Goal: Task Accomplishment & Management: Use online tool/utility

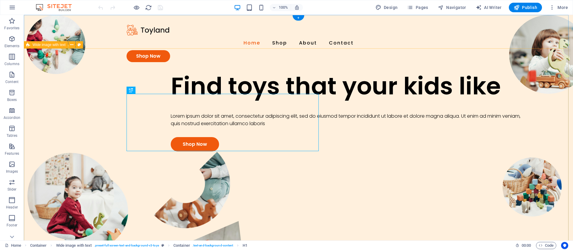
click at [70, 72] on div "Find toys that your kids like Lorem ipsum dolor sit amet, consectetur adipiscin…" at bounding box center [298, 215] width 549 height 286
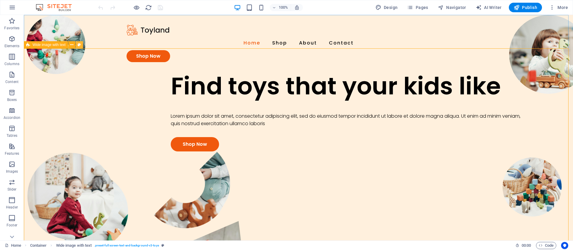
click at [80, 44] on icon at bounding box center [79, 45] width 3 height 6
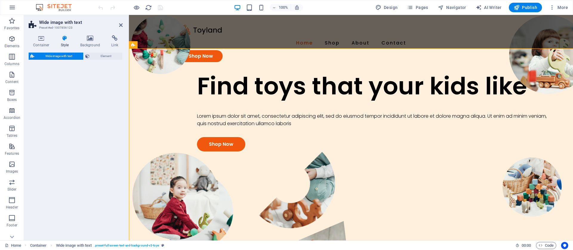
select select "%"
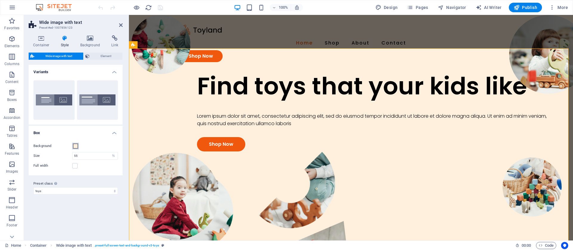
click at [75, 145] on span at bounding box center [75, 146] width 5 height 5
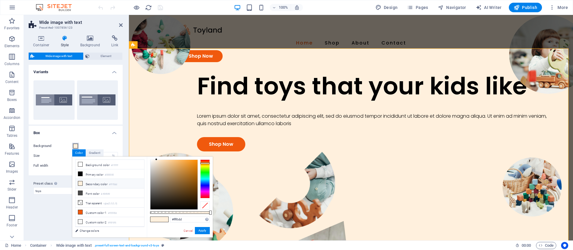
type input "#70430b"
click at [193, 187] on div at bounding box center [173, 185] width 47 height 50
drag, startPoint x: 203, startPoint y: 231, endPoint x: 74, endPoint y: 216, distance: 130.5
click at [203, 231] on button "Apply" at bounding box center [202, 230] width 15 height 7
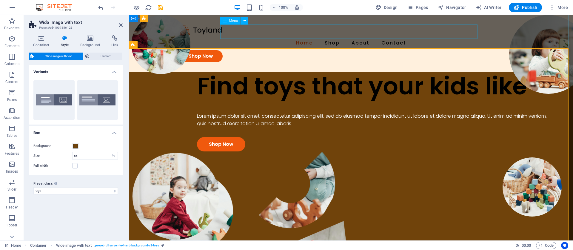
click at [245, 38] on nav "Home Shop About Contact" at bounding box center [351, 43] width 344 height 14
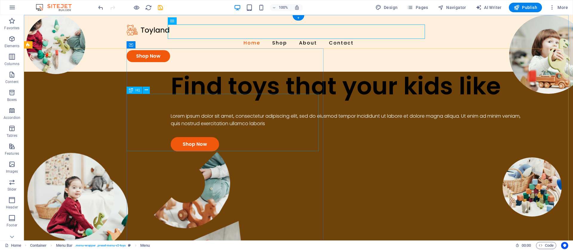
click at [193, 100] on div "Find toys that your kids like" at bounding box center [348, 86] width 354 height 29
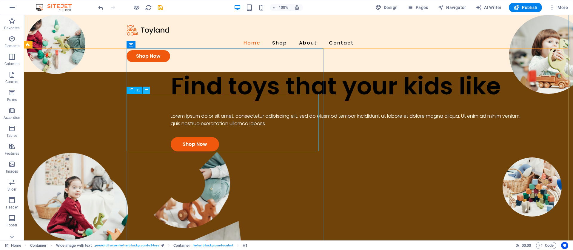
click at [146, 90] on icon at bounding box center [146, 90] width 3 height 6
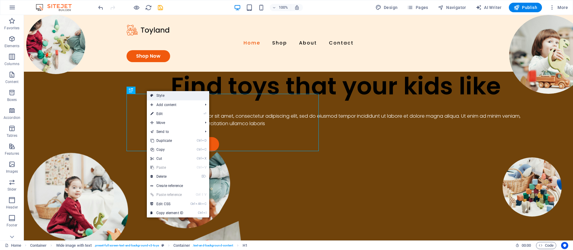
click at [164, 95] on link "Style" at bounding box center [178, 95] width 62 height 9
select select "%"
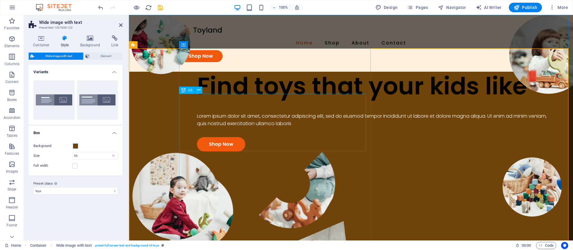
click at [208, 100] on div "Find toys that your kids like" at bounding box center [374, 86] width 354 height 29
click at [100, 56] on span "Element" at bounding box center [105, 56] width 29 height 7
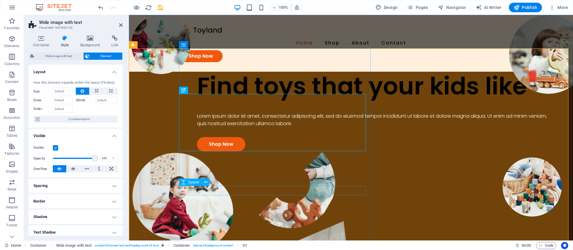
click at [304, 137] on div at bounding box center [374, 132] width 354 height 10
click at [230, 100] on div "Find toys that your kids like" at bounding box center [374, 86] width 354 height 29
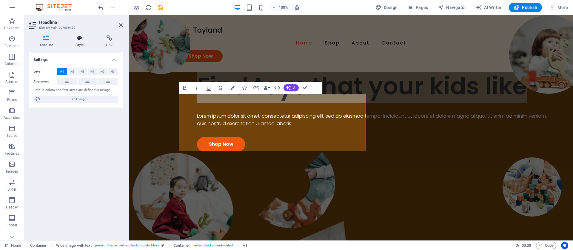
click at [77, 43] on h4 "Style" at bounding box center [81, 41] width 30 height 13
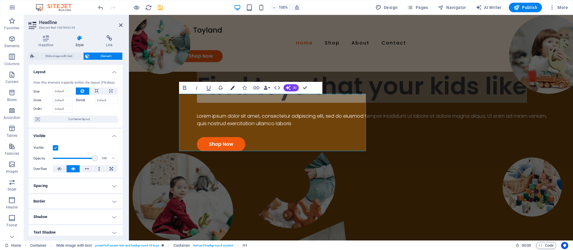
click at [231, 87] on icon "button" at bounding box center [232, 88] width 4 height 4
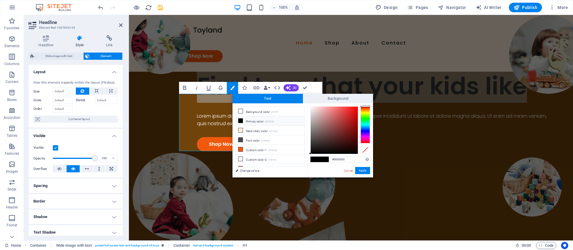
type input "#e31818"
click at [353, 111] on div at bounding box center [334, 130] width 47 height 47
click at [360, 170] on button "Apply" at bounding box center [362, 170] width 15 height 7
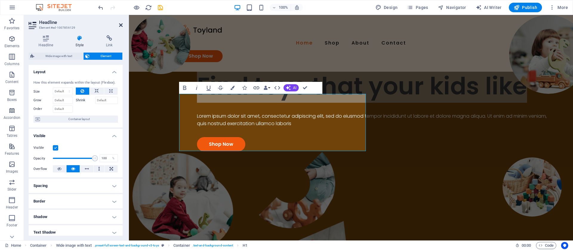
click at [121, 25] on icon at bounding box center [121, 25] width 4 height 5
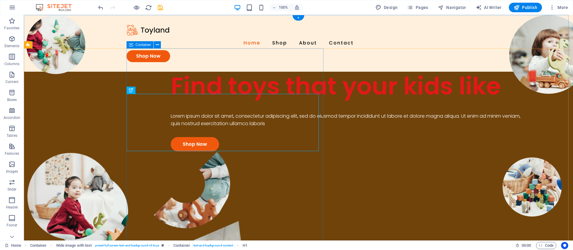
click at [264, 151] on div "Find toys that your kids like Lorem ipsum dolor sit amet, consectetur adipiscin…" at bounding box center [350, 112] width 447 height 80
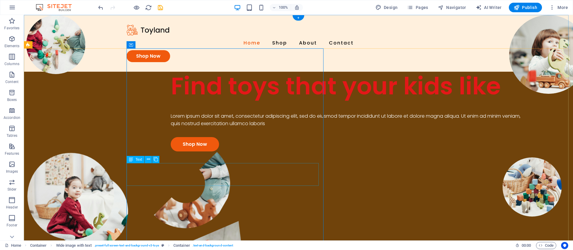
click at [184, 127] on div "Lorem ipsum dolor sit amet, consectetur adipiscing elit, sed do eiusmod tempor …" at bounding box center [348, 119] width 354 height 15
click at [187, 127] on div "Lorem ipsum dolor sit amet, consectetur adipiscing elit, sed do eiusmod tempor …" at bounding box center [348, 119] width 354 height 15
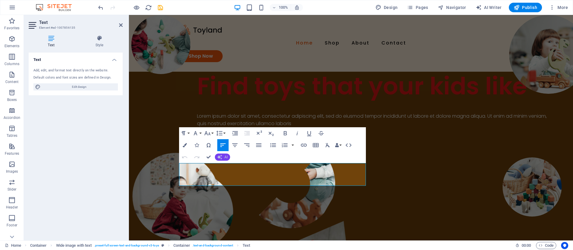
click at [221, 156] on icon "button" at bounding box center [219, 157] width 5 height 5
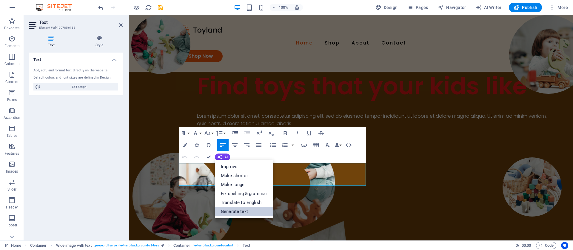
click at [233, 209] on link "Generate text" at bounding box center [244, 211] width 58 height 9
select select "English"
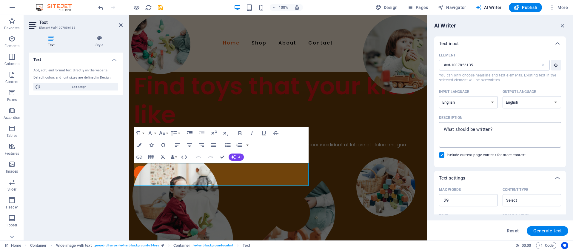
type textarea "x"
click at [496, 132] on textarea "Description x ​" at bounding box center [500, 134] width 116 height 19
type textarea "o"
type textarea "x"
type textarea "on"
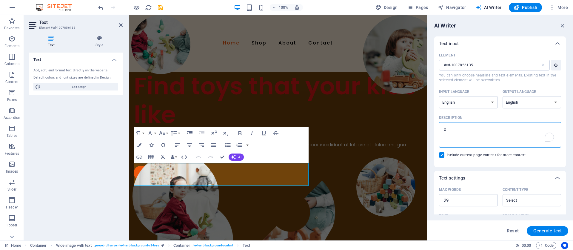
type textarea "x"
type textarea "on"
type textarea "x"
type textarea "on h"
type textarea "x"
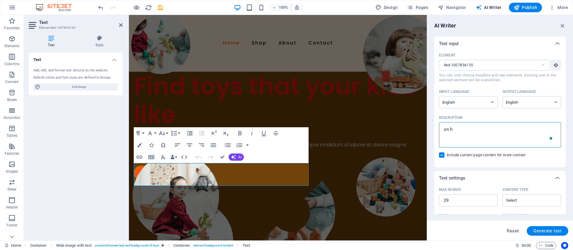
type textarea "on ho"
type textarea "x"
type textarea "on how"
type textarea "x"
type textarea "on how"
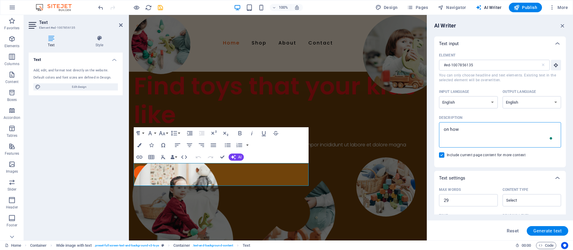
type textarea "x"
type textarea "on how t"
type textarea "x"
type textarea "on how to"
type textarea "x"
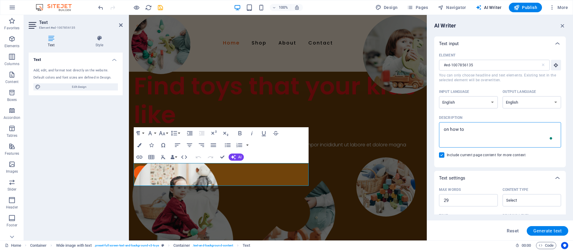
type textarea "on how toy"
type textarea "x"
type textarea "on how toys"
type textarea "x"
type textarea "on how toys"
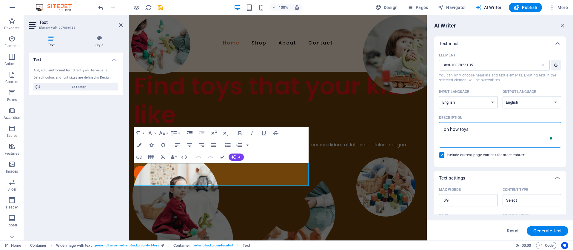
type textarea "x"
type textarea "on how toys h"
type textarea "x"
type textarea "on how toys he"
type textarea "x"
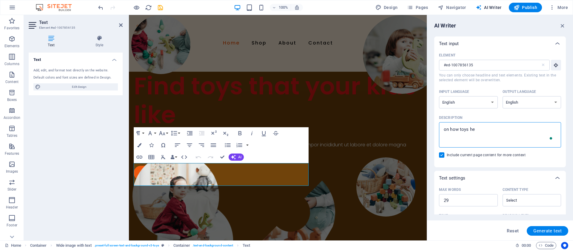
type textarea "on how toys hel"
type textarea "x"
type textarea "on how toys help"
type textarea "x"
type textarea "on how toys help"
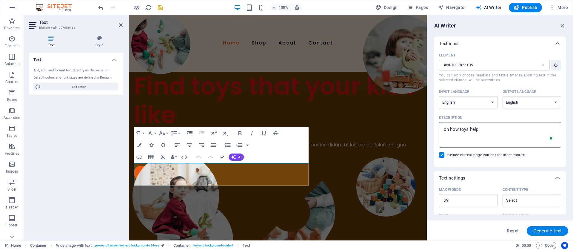
type textarea "x"
type textarea "on how toys help k"
type textarea "x"
type textarea "on how toys help ki"
type textarea "x"
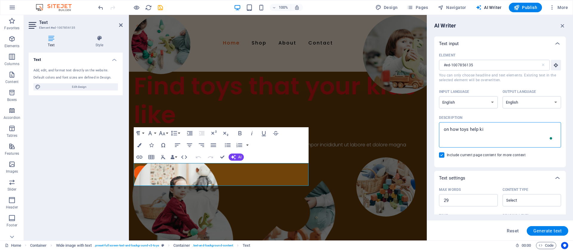
type textarea "on how toys help kid"
type textarea "x"
type textarea "on how toys help kids"
type textarea "x"
type textarea "on how toys help kids"
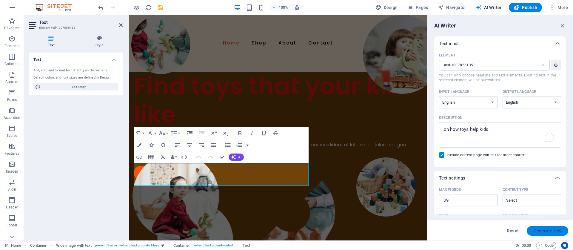
click at [537, 230] on span "Generate text" at bounding box center [548, 230] width 28 height 5
type textarea "x"
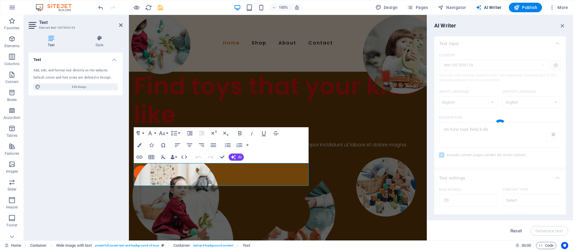
type textarea "x"
type textarea "Toys [PERSON_NAME] creativity, enhance problem-solving skills, and encourage so…"
type textarea "x"
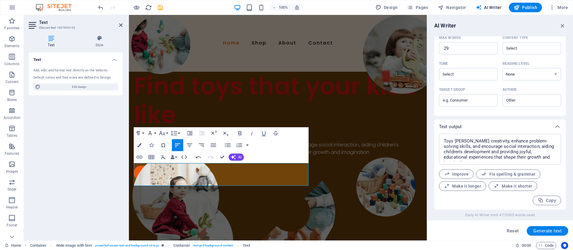
scroll to position [152, 0]
click at [294, 180] on div "Shop Now" at bounding box center [278, 173] width 288 height 14
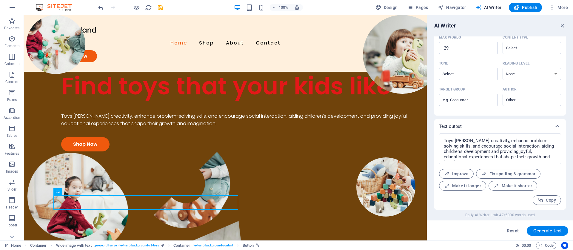
click at [327, 205] on figure at bounding box center [225, 254] width 403 height 207
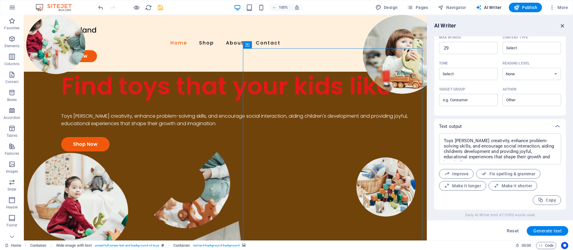
click at [561, 24] on icon "button" at bounding box center [563, 25] width 7 height 7
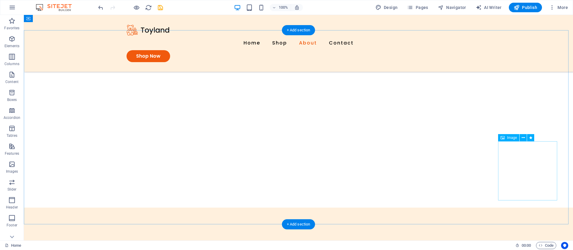
scroll to position [597, 0]
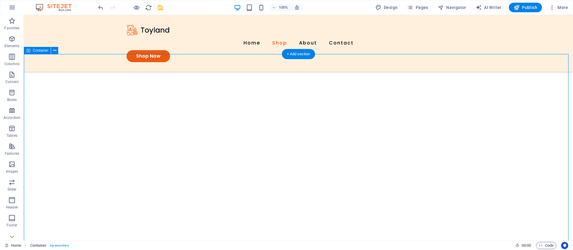
scroll to position [508, 0]
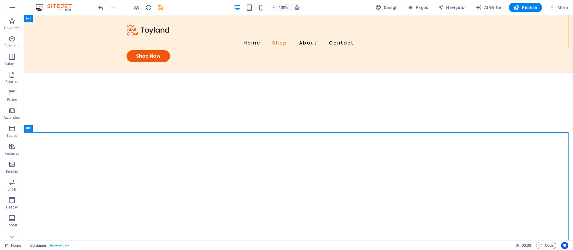
click at [91, 29] on div "Menu Home Shop About Contact Shop Now" at bounding box center [298, 43] width 549 height 57
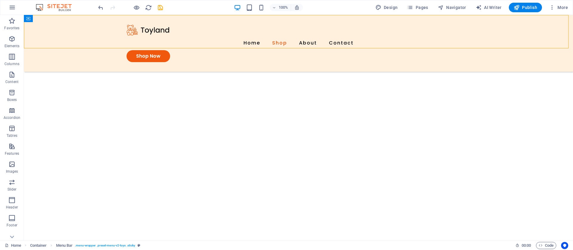
click at [81, 36] on div "Menu Home Shop About Contact Shop Now" at bounding box center [298, 43] width 549 height 57
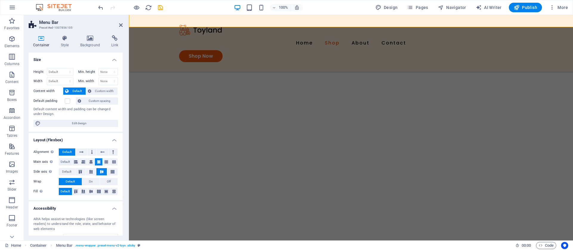
scroll to position [529, 0]
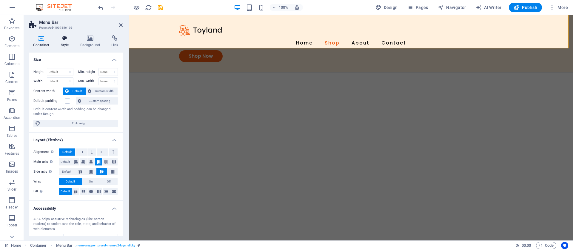
click at [72, 42] on h4 "Style" at bounding box center [65, 41] width 19 height 13
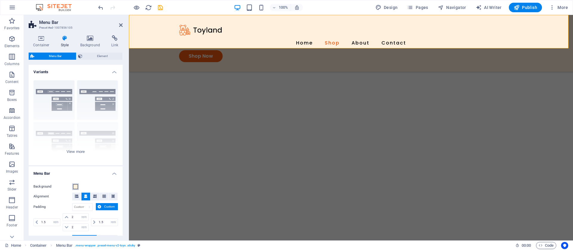
click at [76, 187] on span at bounding box center [75, 186] width 5 height 5
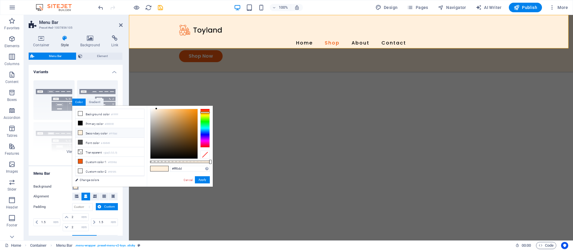
type input "#513109"
click at [192, 142] on div at bounding box center [173, 134] width 47 height 50
click at [202, 178] on button "Apply" at bounding box center [202, 179] width 15 height 7
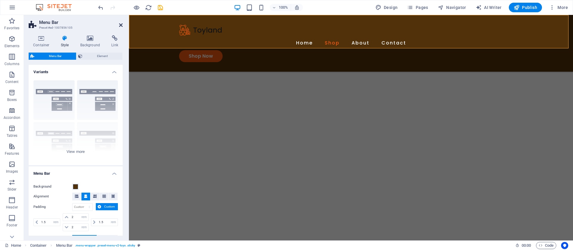
click at [122, 26] on icon at bounding box center [121, 25] width 4 height 5
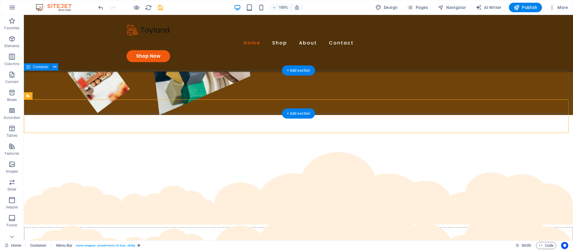
scroll to position [149, 0]
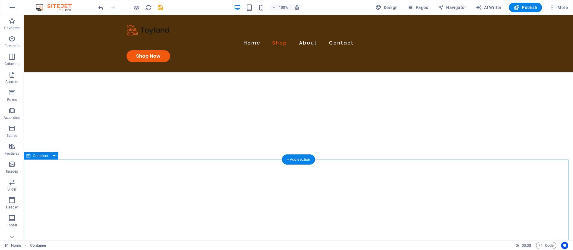
scroll to position [537, 0]
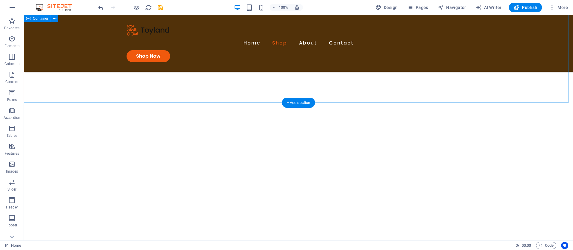
click at [146, 90] on div "Our toys Lorem ipsum dolor sit amet, consectetur adipiscing elit, sed do eiusmo…" at bounding box center [298, 63] width 549 height 447
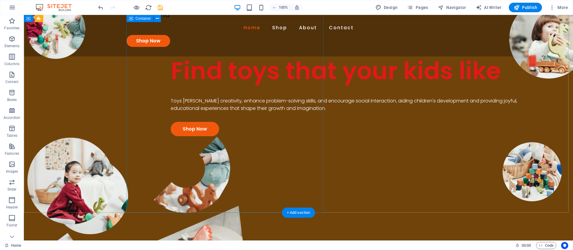
scroll to position [0, 0]
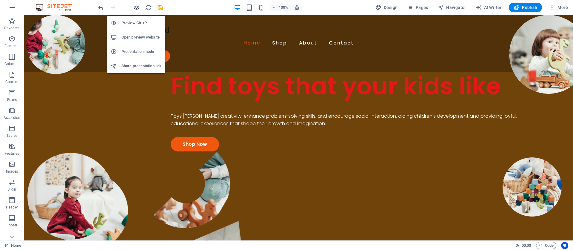
click at [136, 7] on icon "button" at bounding box center [136, 7] width 7 height 7
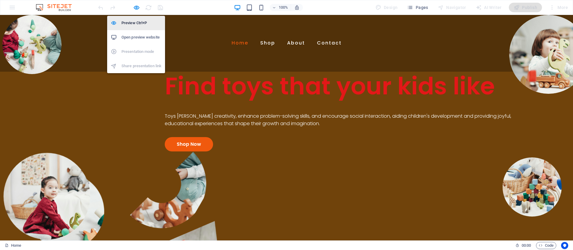
click at [134, 21] on h6 "Preview Ctrl+P" at bounding box center [142, 22] width 40 height 7
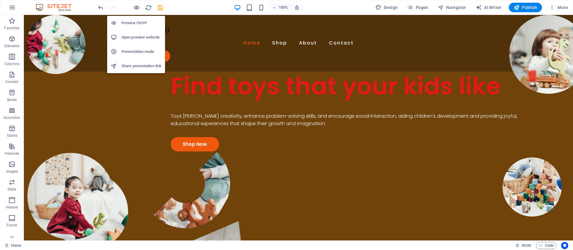
click at [134, 20] on h6 "Preview Ctrl+P" at bounding box center [142, 22] width 40 height 7
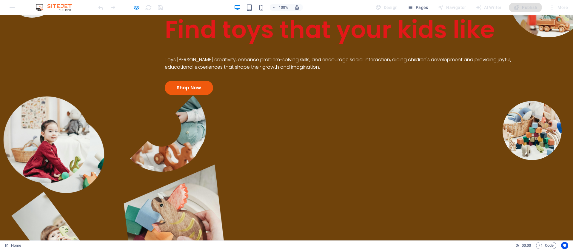
scroll to position [119, 0]
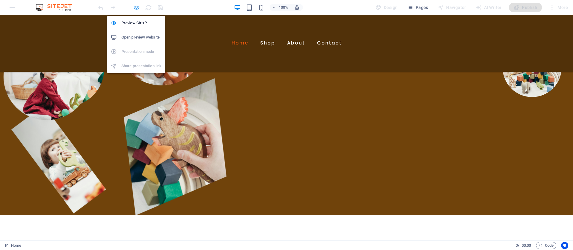
click at [134, 7] on icon "button" at bounding box center [136, 7] width 7 height 7
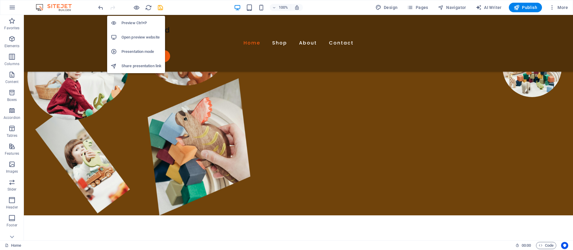
click at [136, 24] on h6 "Preview Ctrl+P" at bounding box center [142, 22] width 40 height 7
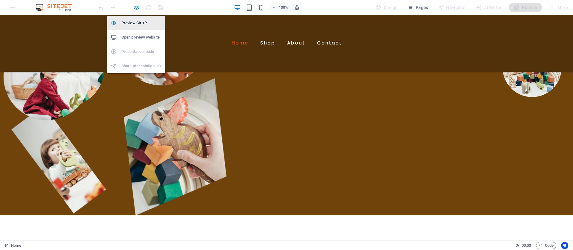
click at [136, 24] on h6 "Preview Ctrl+P" at bounding box center [142, 22] width 40 height 7
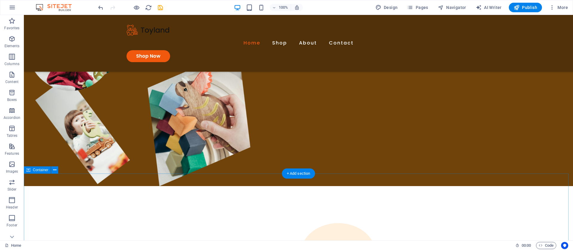
scroll to position [179, 0]
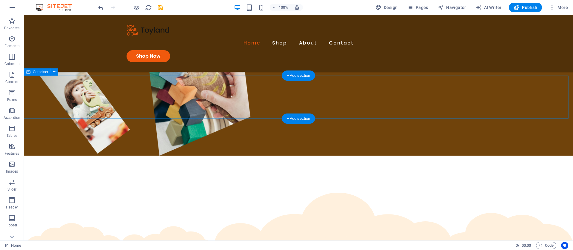
select select "px"
select select "clouds"
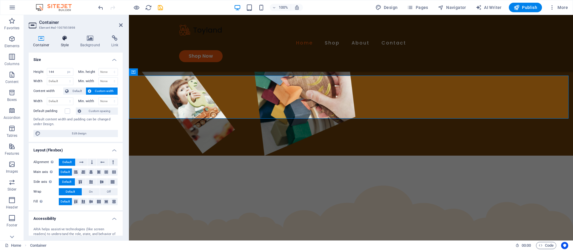
click at [61, 38] on icon at bounding box center [64, 38] width 17 height 6
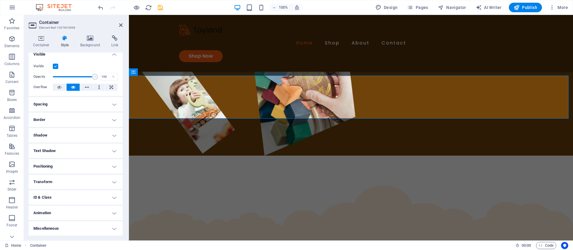
scroll to position [0, 0]
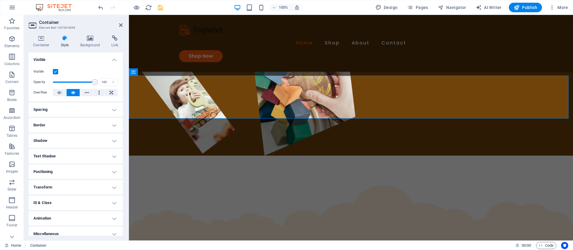
click at [111, 141] on h4 "Shadow" at bounding box center [76, 140] width 94 height 14
click at [111, 141] on h4 "Shadow" at bounding box center [76, 138] width 94 height 11
click at [88, 47] on h4 "Background" at bounding box center [91, 41] width 31 height 13
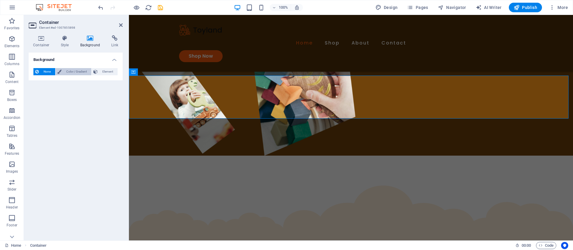
click at [73, 70] on span "Color / Gradient" at bounding box center [76, 71] width 26 height 7
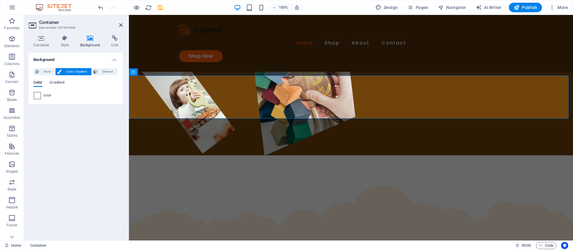
click at [37, 98] on span at bounding box center [37, 95] width 7 height 7
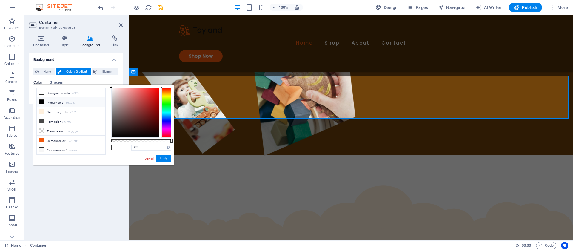
click at [41, 102] on icon at bounding box center [41, 102] width 4 height 4
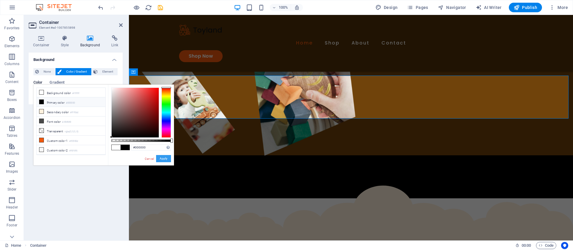
click at [167, 162] on button "Apply" at bounding box center [163, 158] width 15 height 7
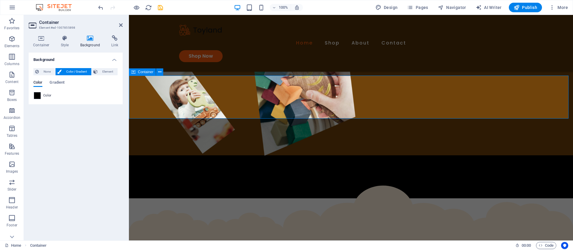
click at [56, 83] on span "Gradient" at bounding box center [57, 83] width 15 height 8
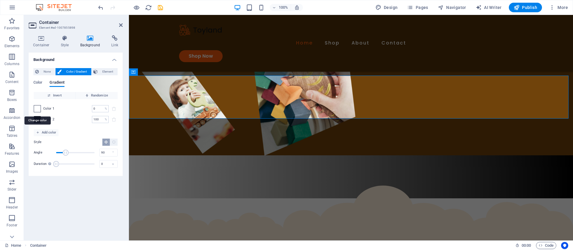
click at [36, 107] on span at bounding box center [37, 108] width 7 height 7
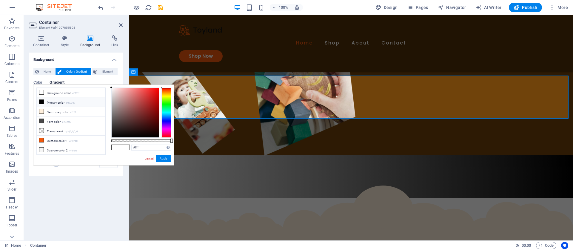
click at [165, 94] on div at bounding box center [167, 112] width 10 height 50
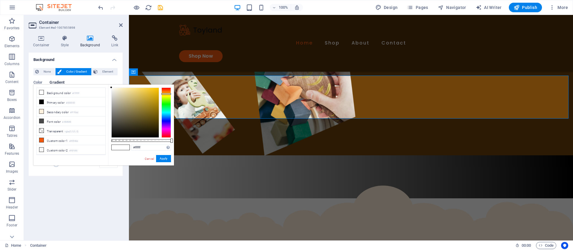
click at [168, 90] on div at bounding box center [167, 112] width 10 height 50
type input "#6b3414"
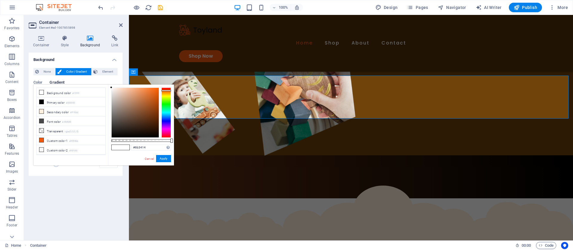
click at [150, 116] on div at bounding box center [135, 113] width 47 height 50
click at [159, 157] on button "Apply" at bounding box center [163, 158] width 15 height 7
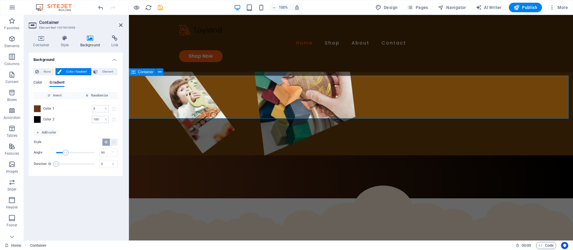
click at [103, 75] on span "Element" at bounding box center [107, 71] width 16 height 7
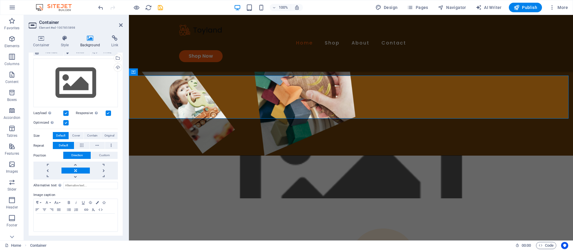
scroll to position [47, 0]
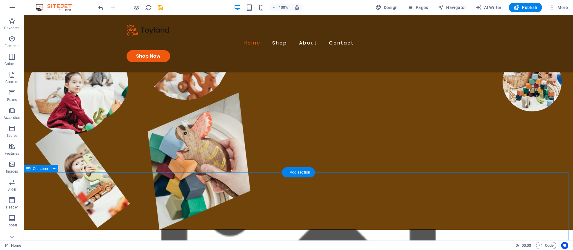
scroll to position [149, 0]
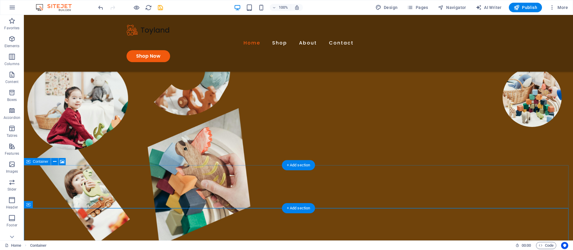
scroll to position [30, 0]
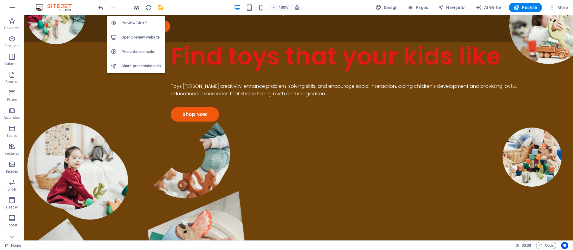
click at [138, 8] on icon "button" at bounding box center [136, 7] width 7 height 7
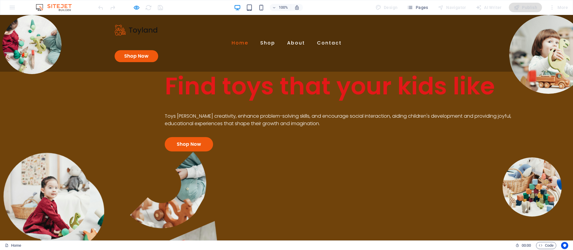
scroll to position [179, 0]
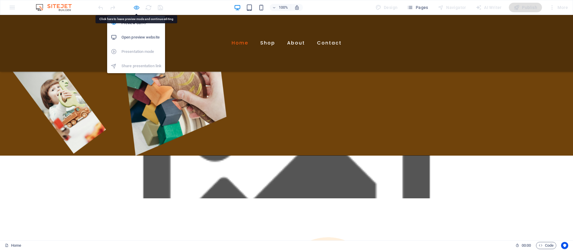
click at [136, 7] on icon "button" at bounding box center [136, 7] width 7 height 7
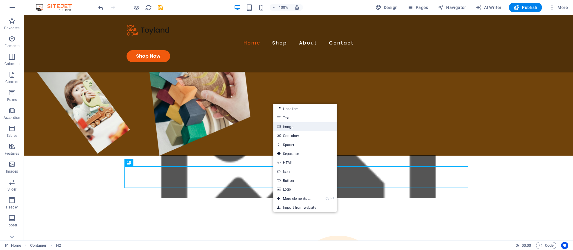
drag, startPoint x: 295, startPoint y: 127, endPoint x: 166, endPoint y: 112, distance: 129.9
click at [295, 127] on link "Image" at bounding box center [304, 126] width 63 height 9
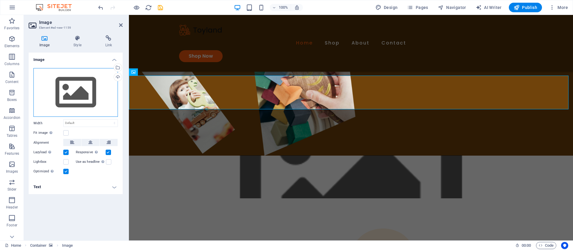
click at [75, 99] on div "Drag files here, click to choose files or select files from Files or our free s…" at bounding box center [75, 92] width 84 height 49
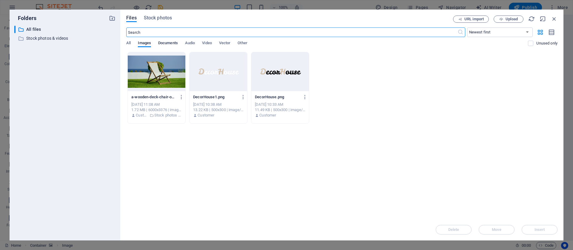
click at [166, 43] on span "Documents" at bounding box center [168, 43] width 20 height 8
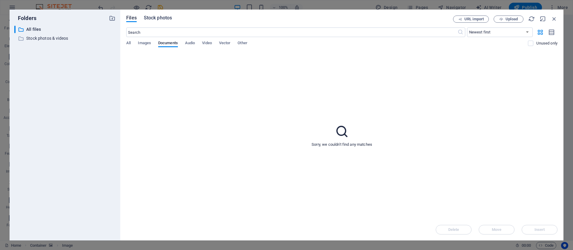
click at [159, 18] on span "Stock photos" at bounding box center [158, 17] width 28 height 7
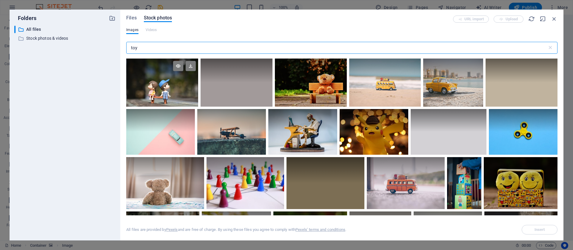
type input "toy"
click at [171, 92] on div at bounding box center [162, 83] width 72 height 48
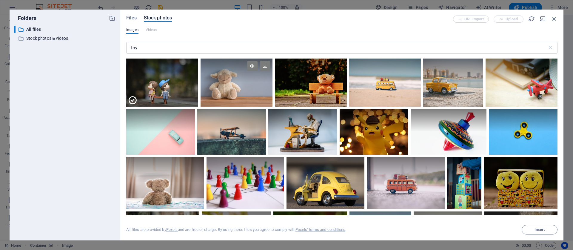
click at [235, 93] on div at bounding box center [237, 83] width 72 height 48
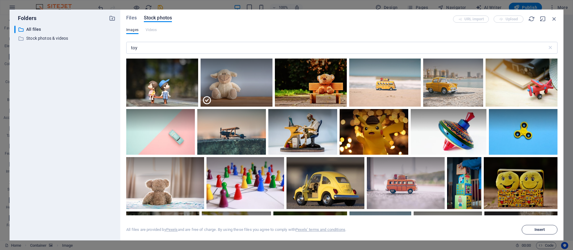
click at [547, 228] on span "Insert" at bounding box center [540, 230] width 30 height 4
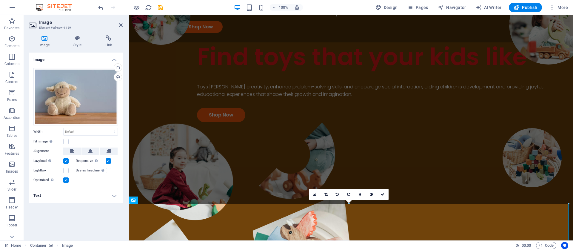
scroll to position [0, 0]
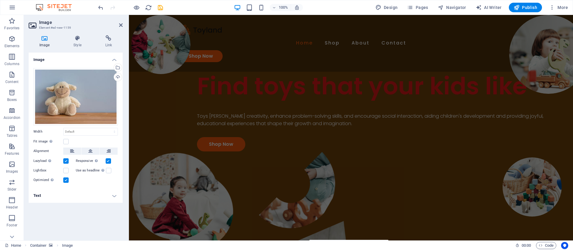
click at [119, 28] on header "Image Element #ed-new-1159" at bounding box center [76, 23] width 94 height 16
click at [121, 25] on icon at bounding box center [121, 25] width 4 height 5
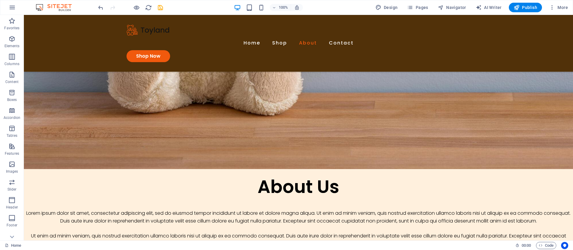
scroll to position [567, 0]
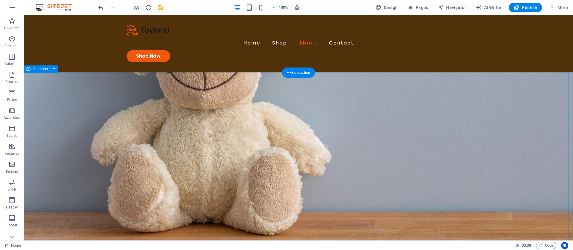
click at [436, 68] on div "Our toys Lorem ipsum dolor sit amet, consectetur adipiscing elit, sed do eiusmo…" at bounding box center [298, 33] width 549 height 447
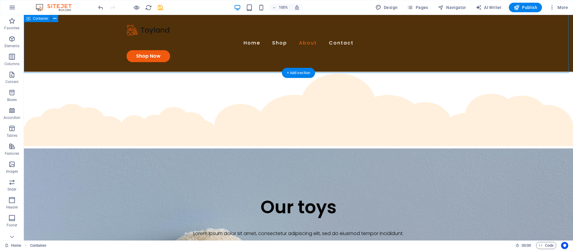
select select "clouds"
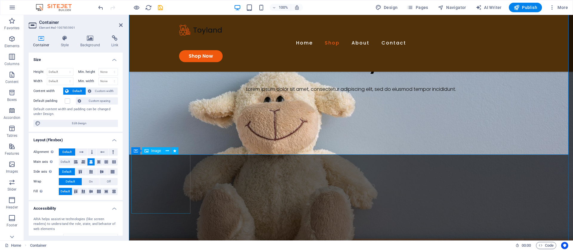
scroll to position [491, 0]
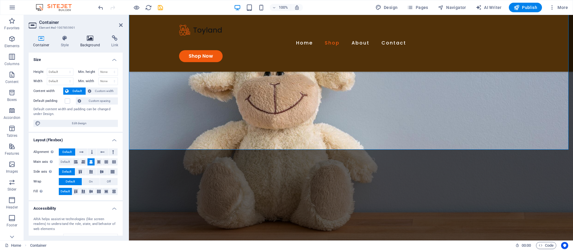
click at [92, 43] on h4 "Background" at bounding box center [91, 41] width 31 height 13
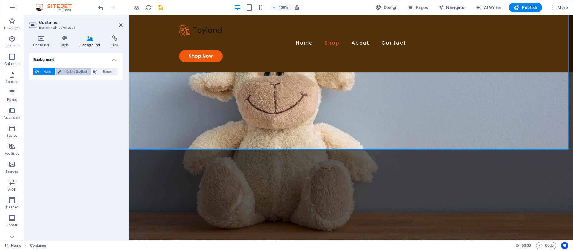
click at [75, 70] on span "Color / Gradient" at bounding box center [76, 71] width 26 height 7
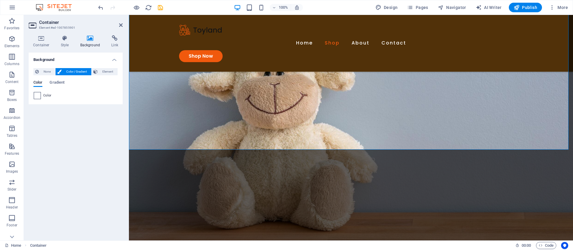
click at [39, 96] on span at bounding box center [37, 95] width 7 height 7
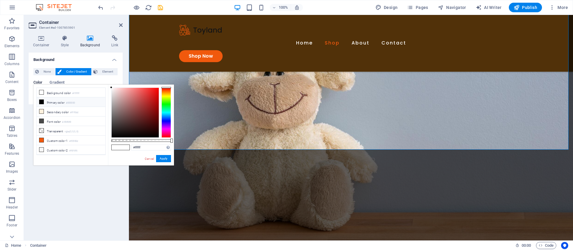
click at [44, 104] on li "Primary color #000000" at bounding box center [71, 102] width 69 height 10
type input "#000000"
click at [159, 160] on button "Apply" at bounding box center [163, 158] width 15 height 7
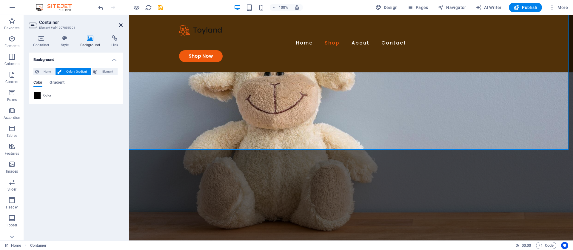
click at [122, 25] on icon at bounding box center [121, 25] width 4 height 5
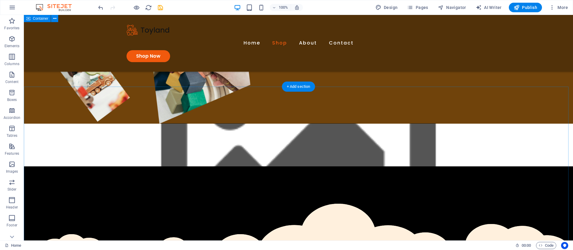
scroll to position [209, 0]
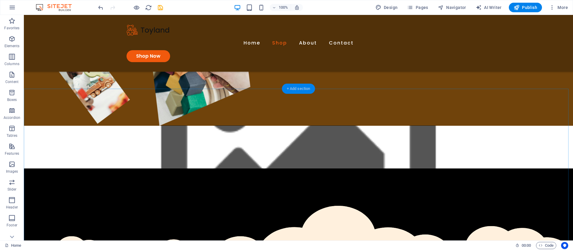
click at [302, 90] on div "+ Add section" at bounding box center [298, 89] width 33 height 10
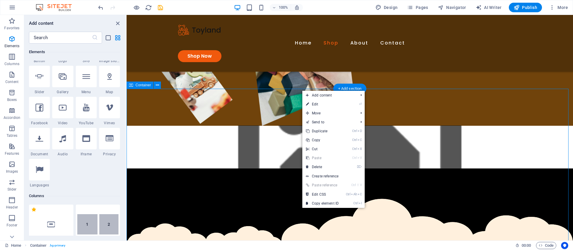
scroll to position [1045, 0]
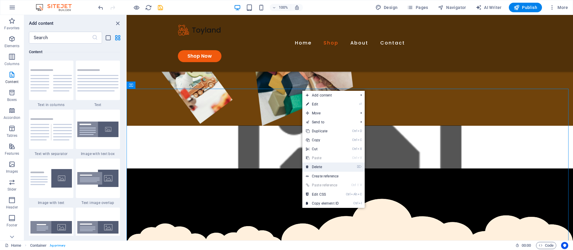
click at [326, 167] on link "⌦ Delete" at bounding box center [322, 166] width 40 height 9
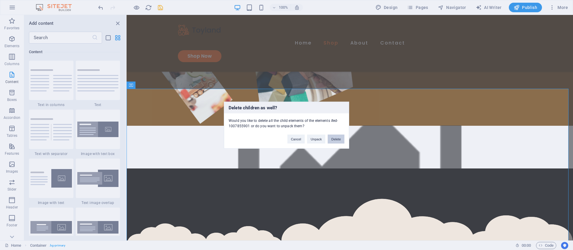
drag, startPoint x: 337, startPoint y: 138, endPoint x: 211, endPoint y: 122, distance: 127.2
click at [337, 138] on button "Delete" at bounding box center [336, 138] width 17 height 9
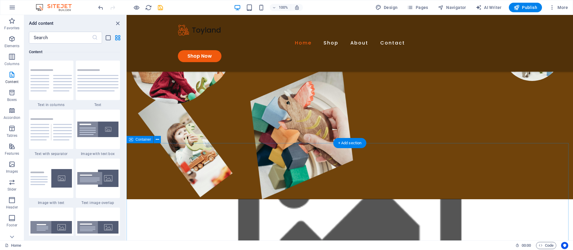
scroll to position [179, 0]
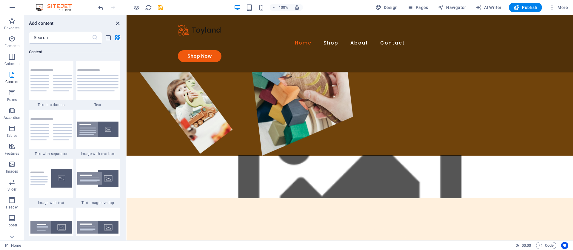
click at [119, 22] on icon "close panel" at bounding box center [117, 23] width 7 height 7
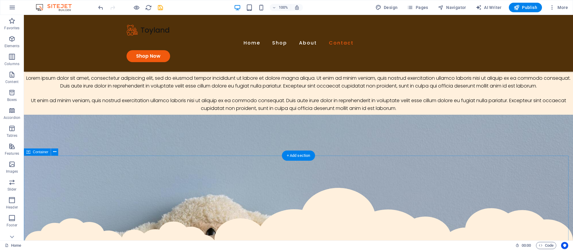
scroll to position [328, 0]
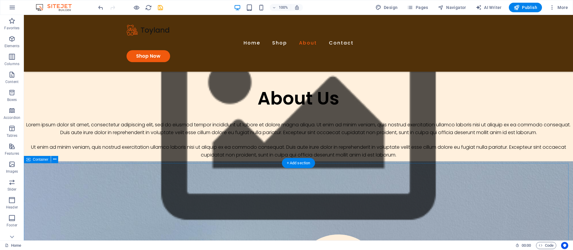
select select "clouds"
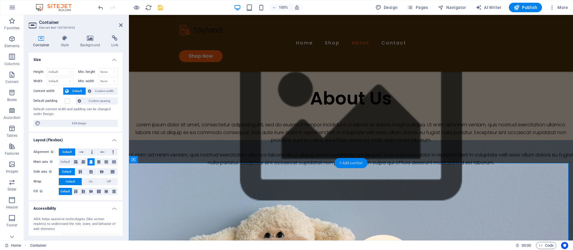
click at [349, 163] on div "+ Add section" at bounding box center [351, 163] width 33 height 10
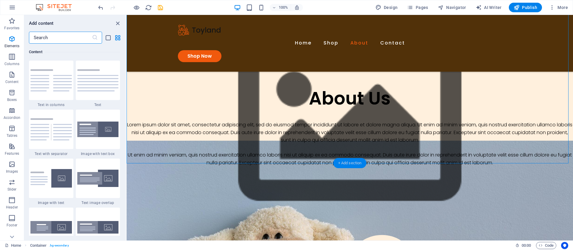
scroll to position [1045, 0]
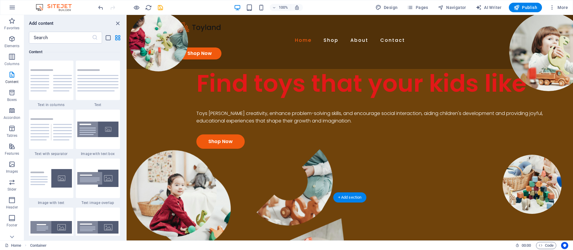
scroll to position [0, 0]
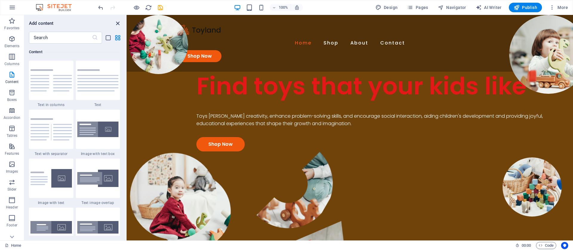
click at [117, 21] on icon "close panel" at bounding box center [117, 23] width 7 height 7
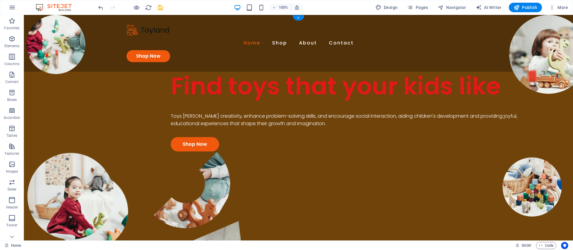
click at [560, 158] on figure at bounding box center [298, 254] width 549 height 207
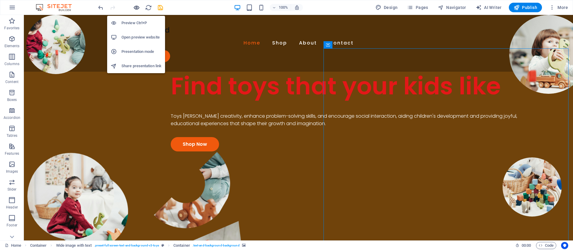
click at [137, 8] on icon "button" at bounding box center [136, 7] width 7 height 7
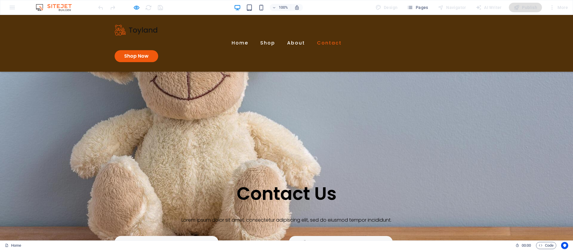
scroll to position [537, 0]
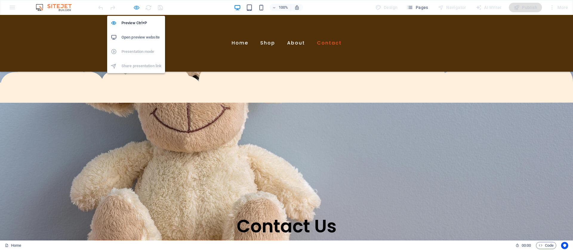
click at [136, 7] on icon "button" at bounding box center [136, 7] width 7 height 7
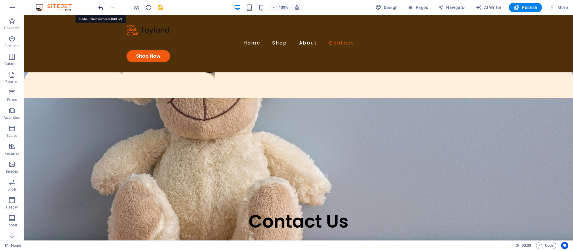
click at [102, 10] on icon "undo" at bounding box center [100, 7] width 7 height 7
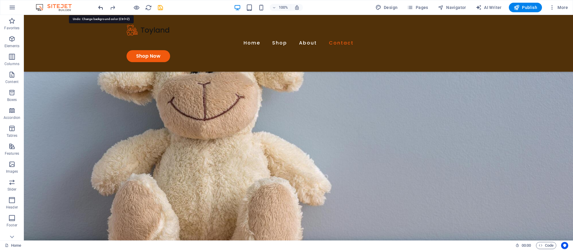
click at [102, 10] on icon "undo" at bounding box center [100, 7] width 7 height 7
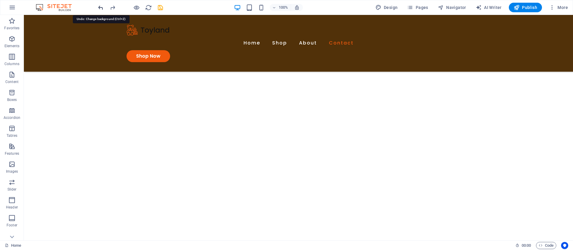
click at [102, 10] on icon "undo" at bounding box center [100, 7] width 7 height 7
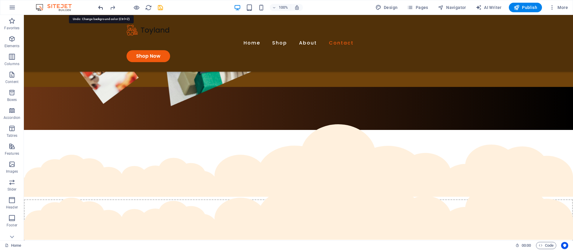
click at [102, 10] on icon "undo" at bounding box center [100, 7] width 7 height 7
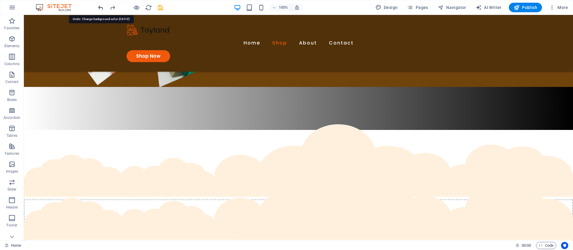
scroll to position [149, 0]
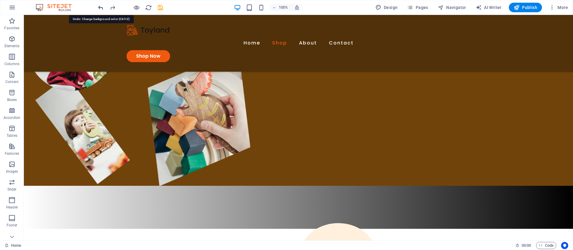
click at [102, 10] on icon "undo" at bounding box center [100, 7] width 7 height 7
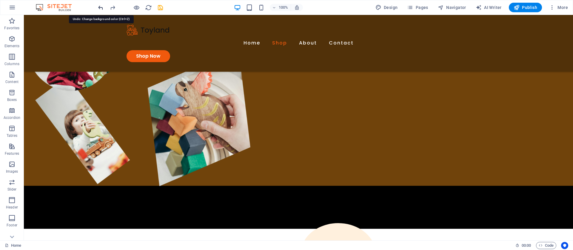
click at [102, 10] on icon "undo" at bounding box center [100, 7] width 7 height 7
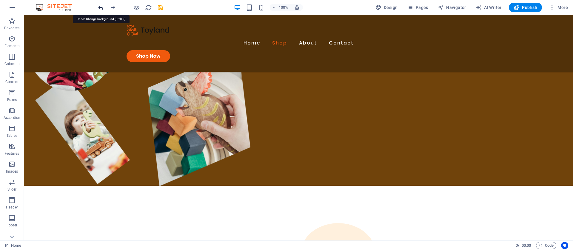
click at [102, 10] on icon "undo" at bounding box center [100, 7] width 7 height 7
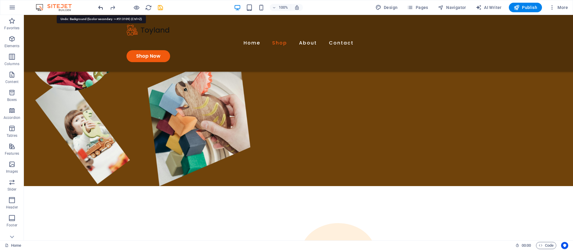
click at [102, 10] on icon "undo" at bounding box center [100, 7] width 7 height 7
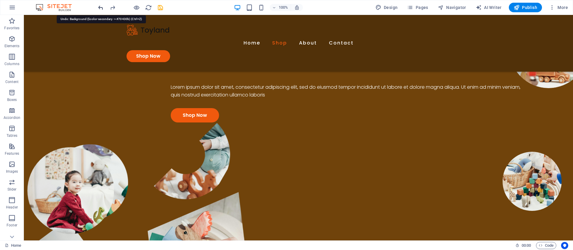
click at [102, 10] on icon "undo" at bounding box center [100, 7] width 7 height 7
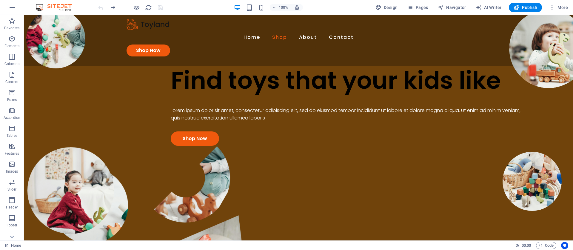
scroll to position [0, 0]
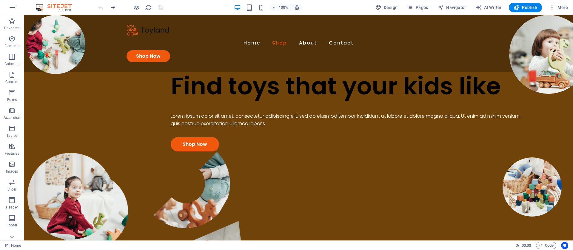
click at [102, 10] on div at bounding box center [130, 8] width 67 height 10
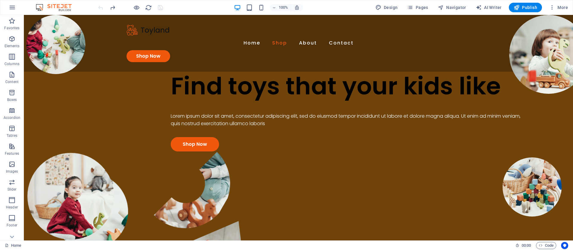
click at [102, 10] on div at bounding box center [130, 8] width 67 height 10
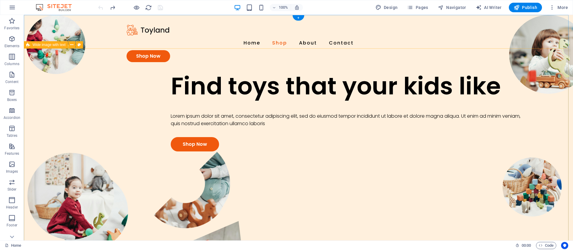
click at [83, 86] on div "Find toys that your kids like Lorem ipsum dolor sit amet, consectetur adipiscin…" at bounding box center [298, 215] width 549 height 286
click at [197, 6] on div "100% Design Pages Navigator AI Writer Publish More" at bounding box center [334, 8] width 474 height 10
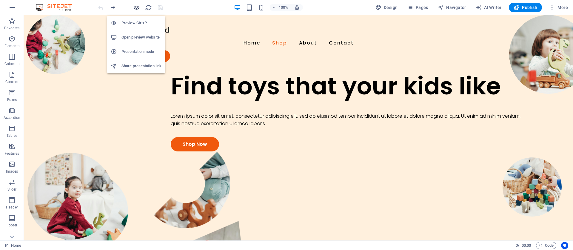
click at [136, 5] on icon "button" at bounding box center [136, 7] width 7 height 7
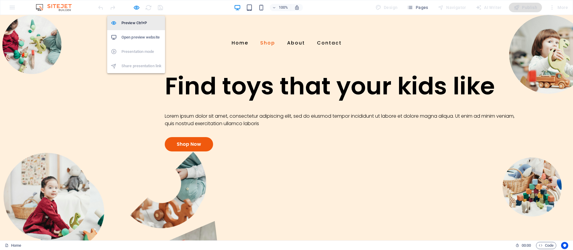
click at [138, 21] on h6 "Preview Ctrl+P" at bounding box center [142, 22] width 40 height 7
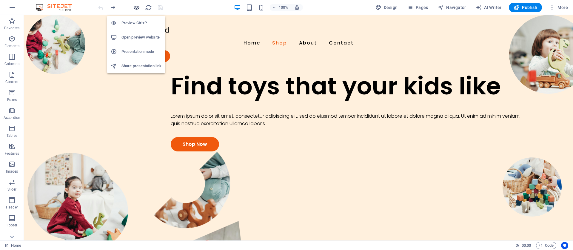
click at [138, 8] on icon "button" at bounding box center [136, 7] width 7 height 7
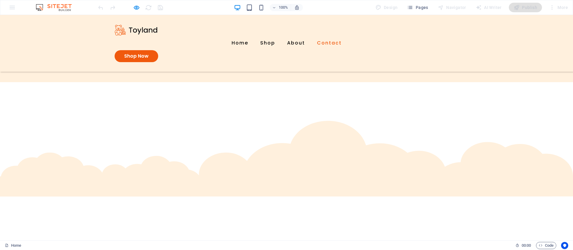
scroll to position [926, 0]
